Goal: Task Accomplishment & Management: Use online tool/utility

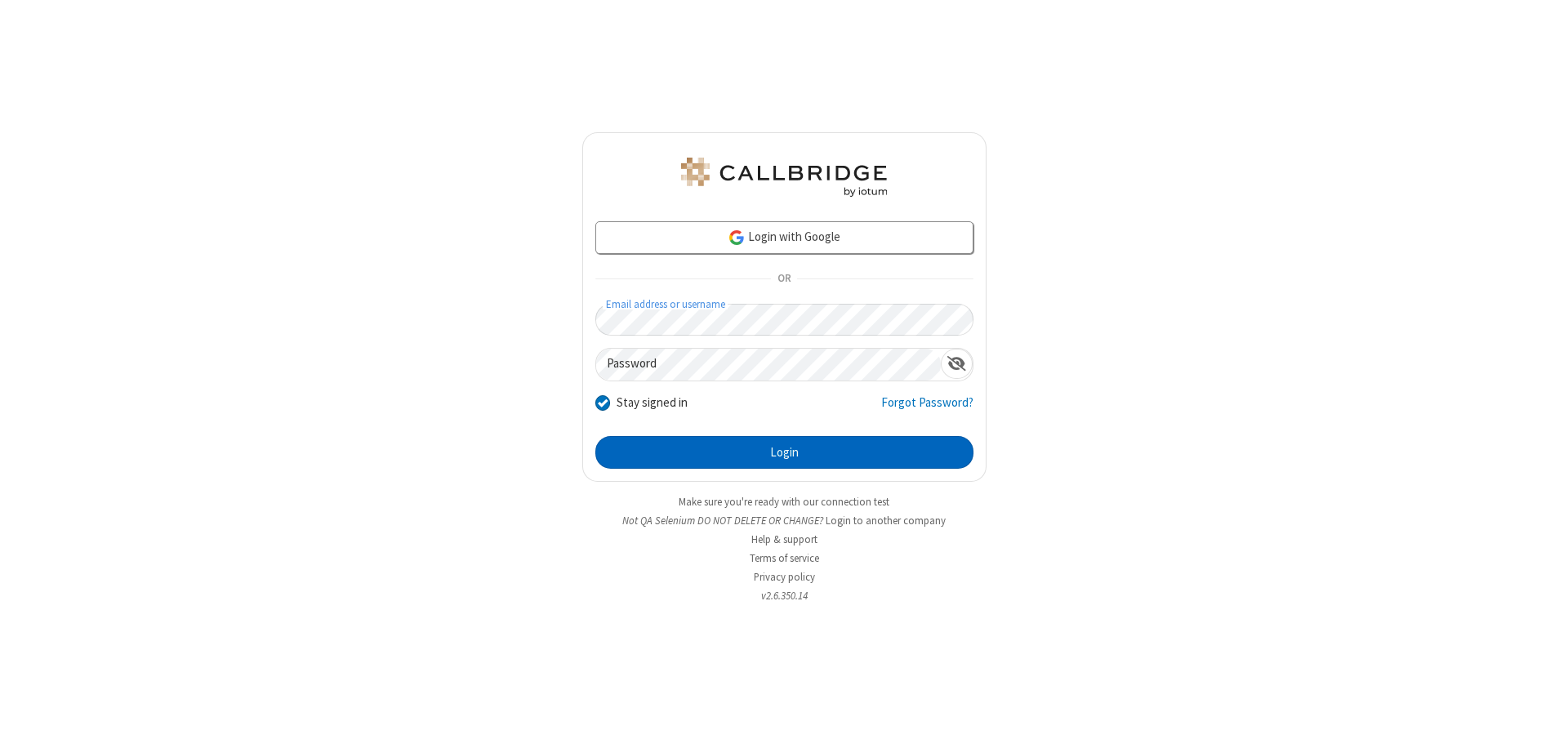
click at [784, 452] on button "Login" at bounding box center [784, 452] width 378 height 33
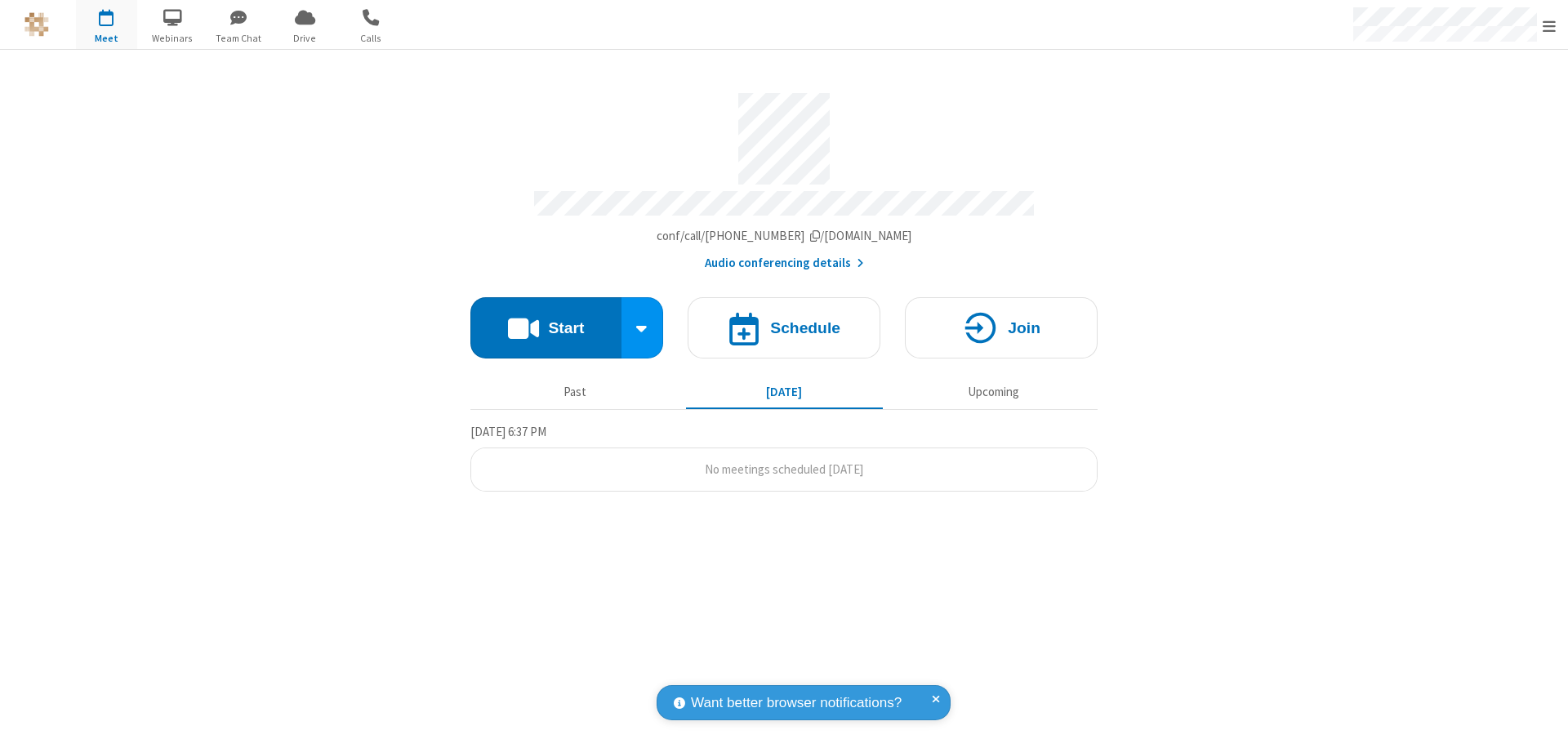
click at [545, 320] on button "Start" at bounding box center [546, 327] width 151 height 62
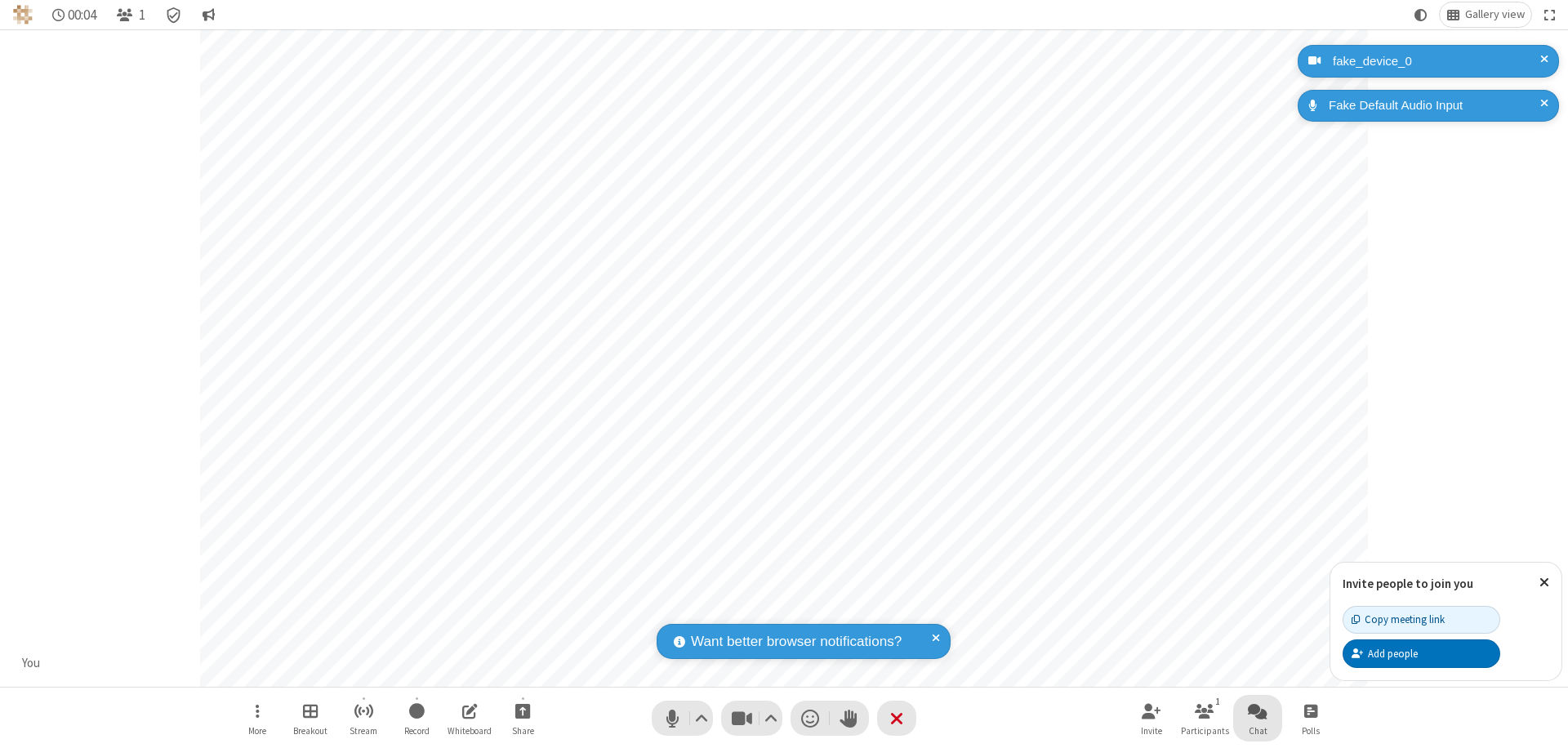
click at [1257, 710] on span "Open chat" at bounding box center [1256, 710] width 19 height 20
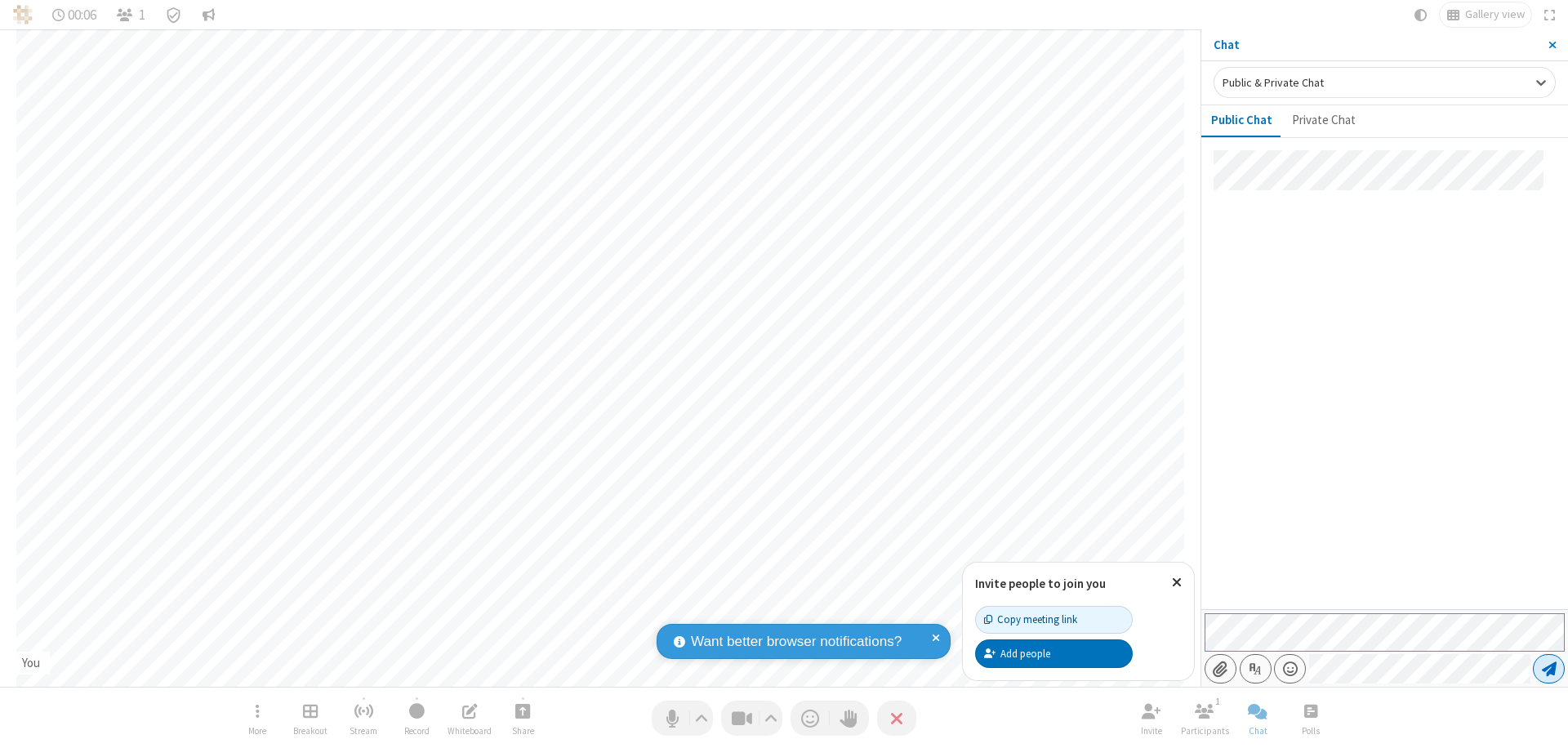
click at [1548, 669] on span "Send message" at bounding box center [1549, 669] width 15 height 17
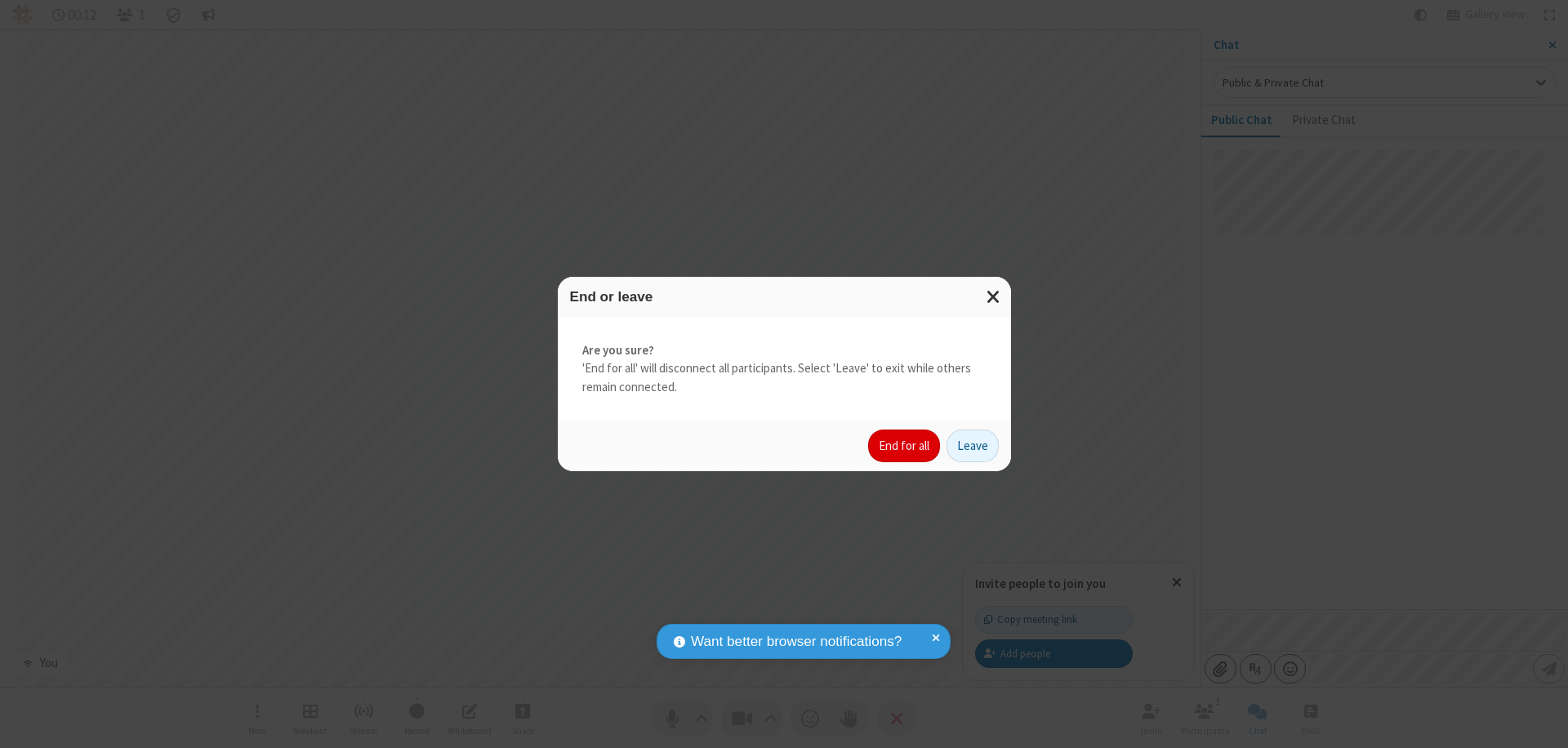
click at [904, 446] on button "End for all" at bounding box center [903, 446] width 72 height 33
